Goal: Book appointment/travel/reservation

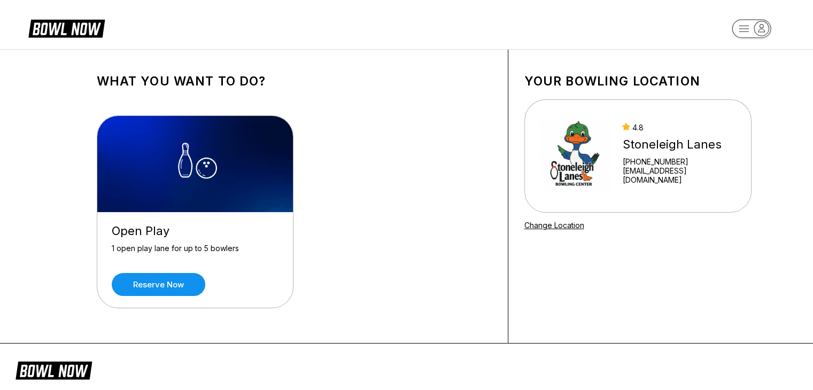
click at [150, 281] on link "Reserve now" at bounding box center [159, 284] width 94 height 23
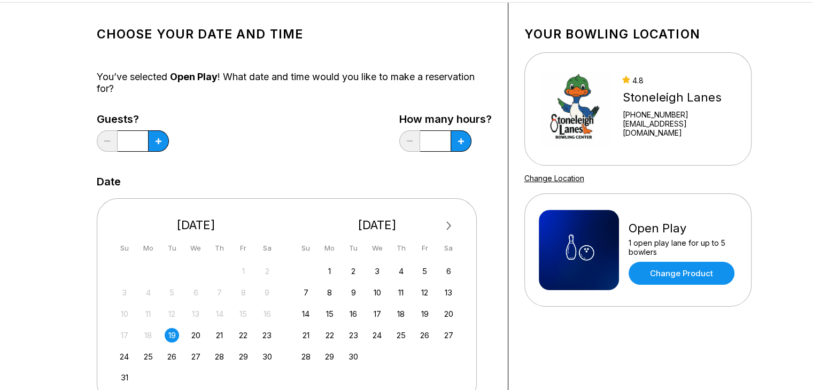
scroll to position [41, 0]
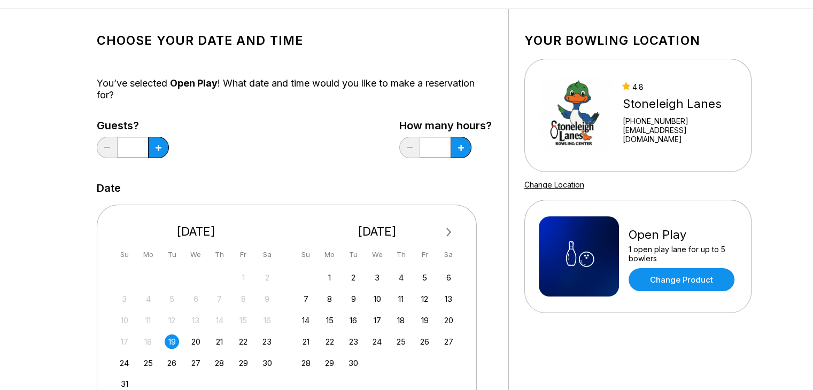
click at [152, 148] on button at bounding box center [158, 147] width 21 height 21
type input "*"
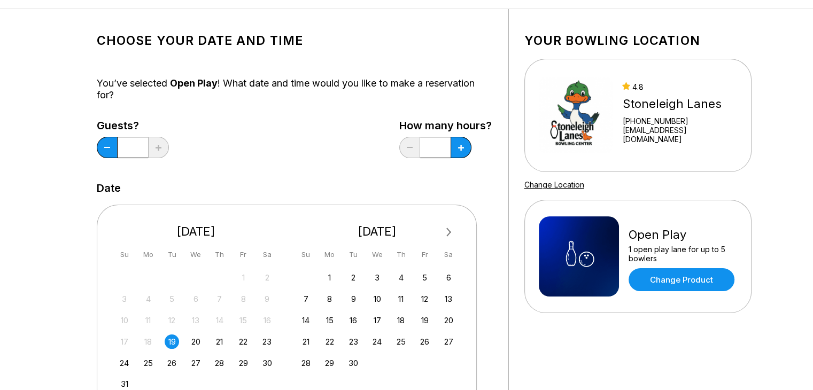
click at [161, 145] on icon at bounding box center [159, 148] width 6 height 6
type input "*"
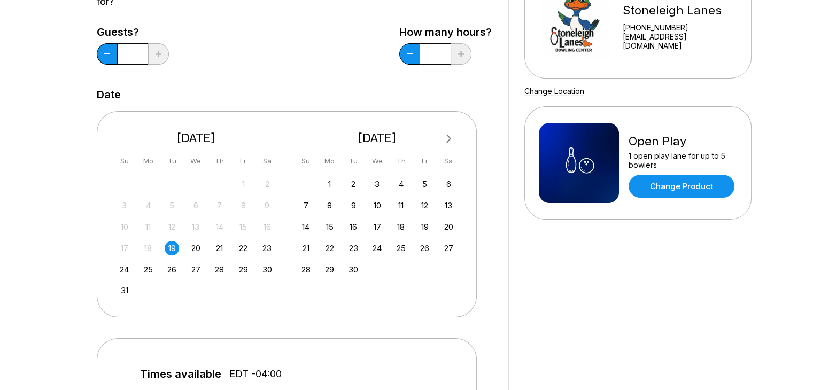
scroll to position [135, 0]
click at [261, 266] on div "30" at bounding box center [267, 269] width 14 height 14
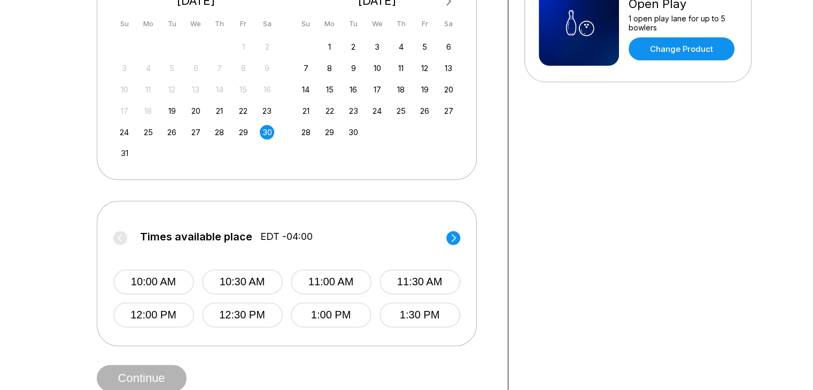
scroll to position [279, 0]
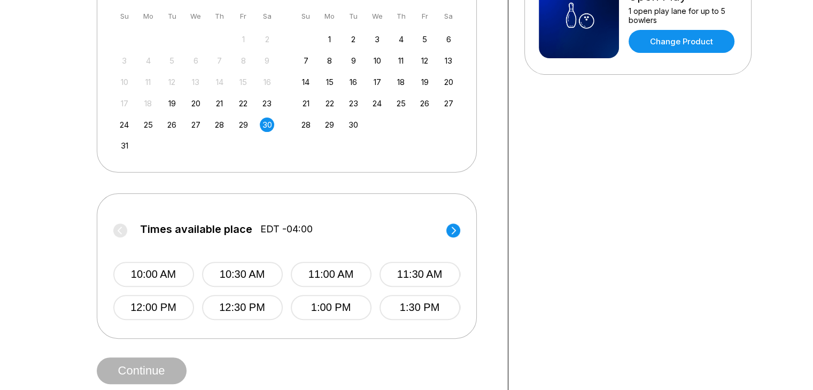
click at [451, 233] on circle at bounding box center [453, 230] width 14 height 14
click at [452, 229] on label "Times available place EDT -04:00" at bounding box center [286, 231] width 347 height 17
click at [173, 303] on button "4:00 PM" at bounding box center [153, 307] width 81 height 25
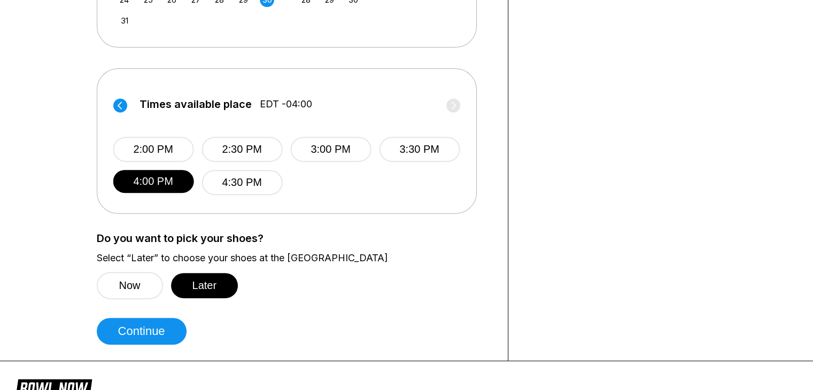
scroll to position [407, 0]
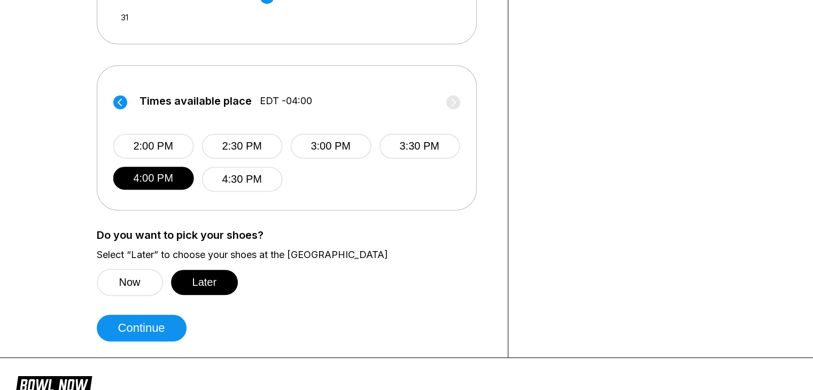
click at [203, 281] on button "Later" at bounding box center [204, 282] width 67 height 25
click at [144, 327] on button "Continue" at bounding box center [142, 328] width 90 height 27
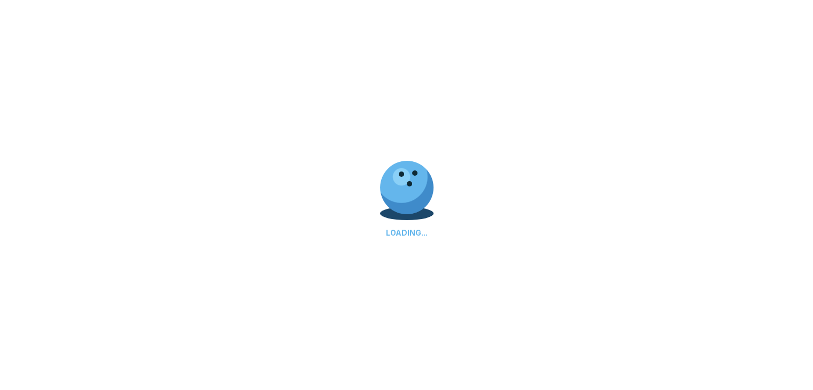
select select "**"
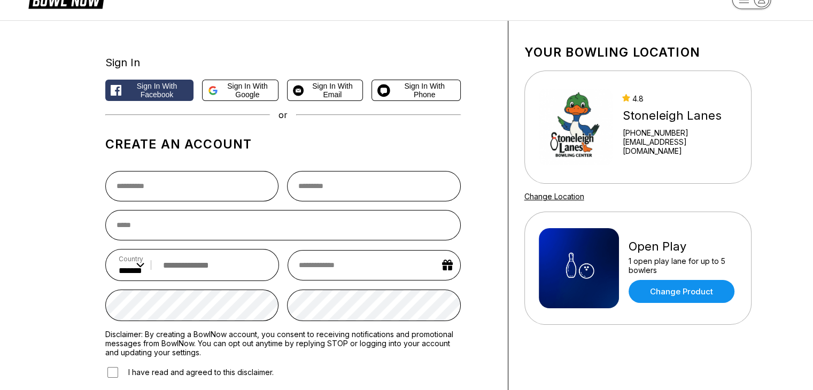
scroll to position [0, 0]
